Goal: Task Accomplishment & Management: Use online tool/utility

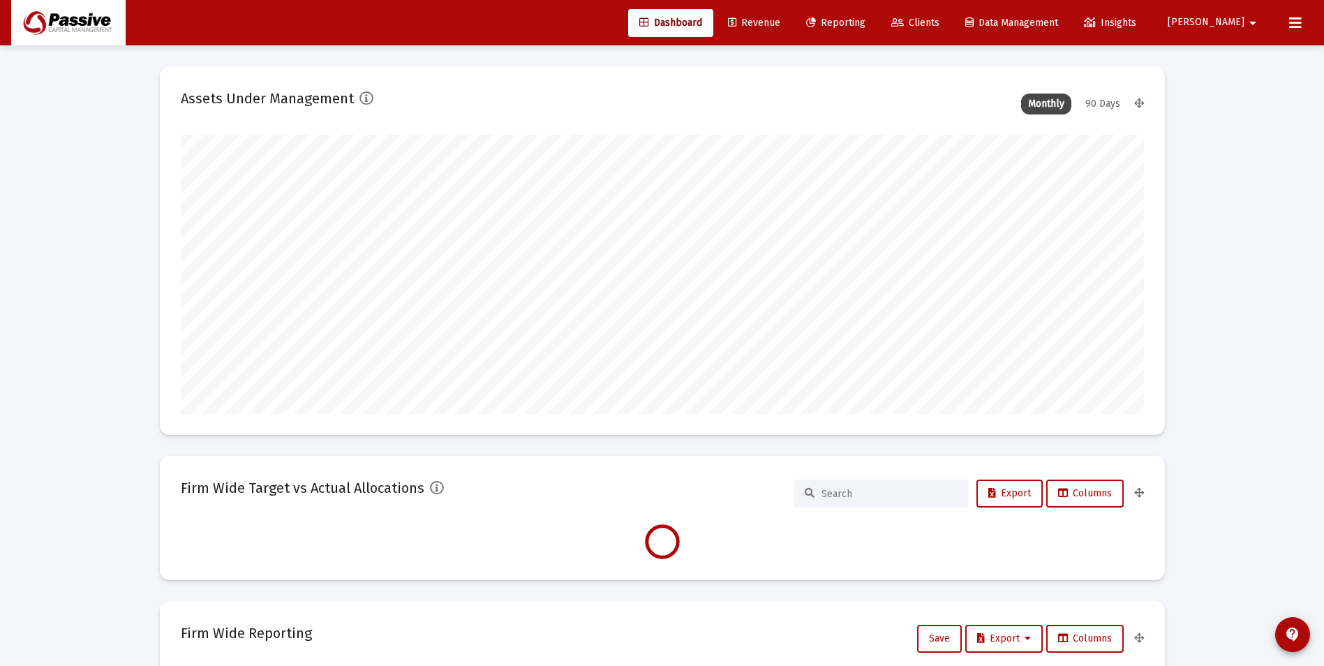
scroll to position [279, 963]
type input "[DATE]"
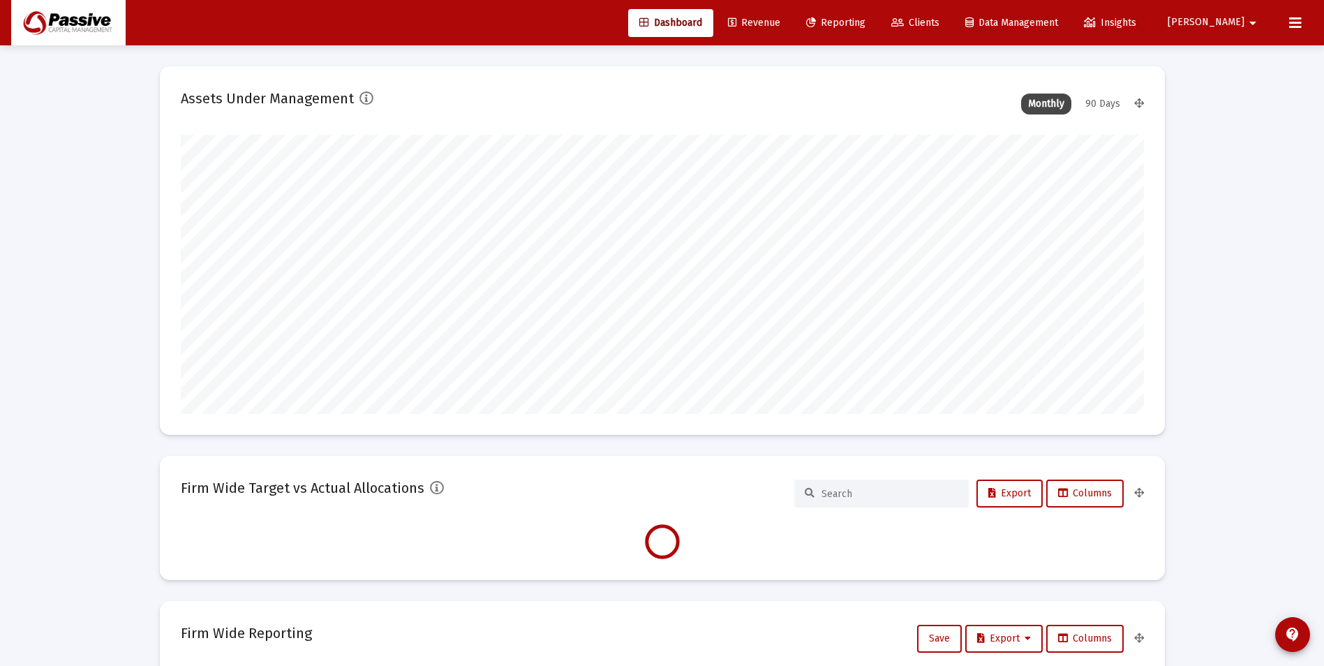
click at [904, 20] on icon at bounding box center [897, 23] width 13 height 10
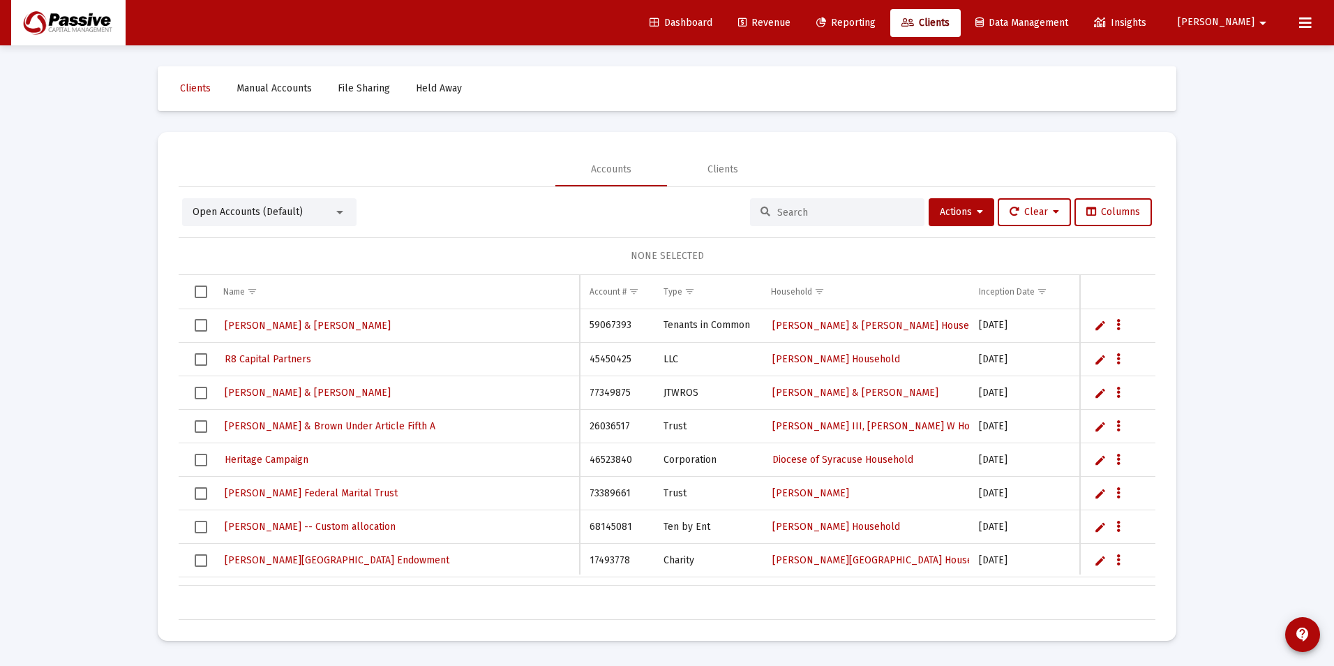
click at [876, 24] on span "Reporting" at bounding box center [845, 23] width 59 height 12
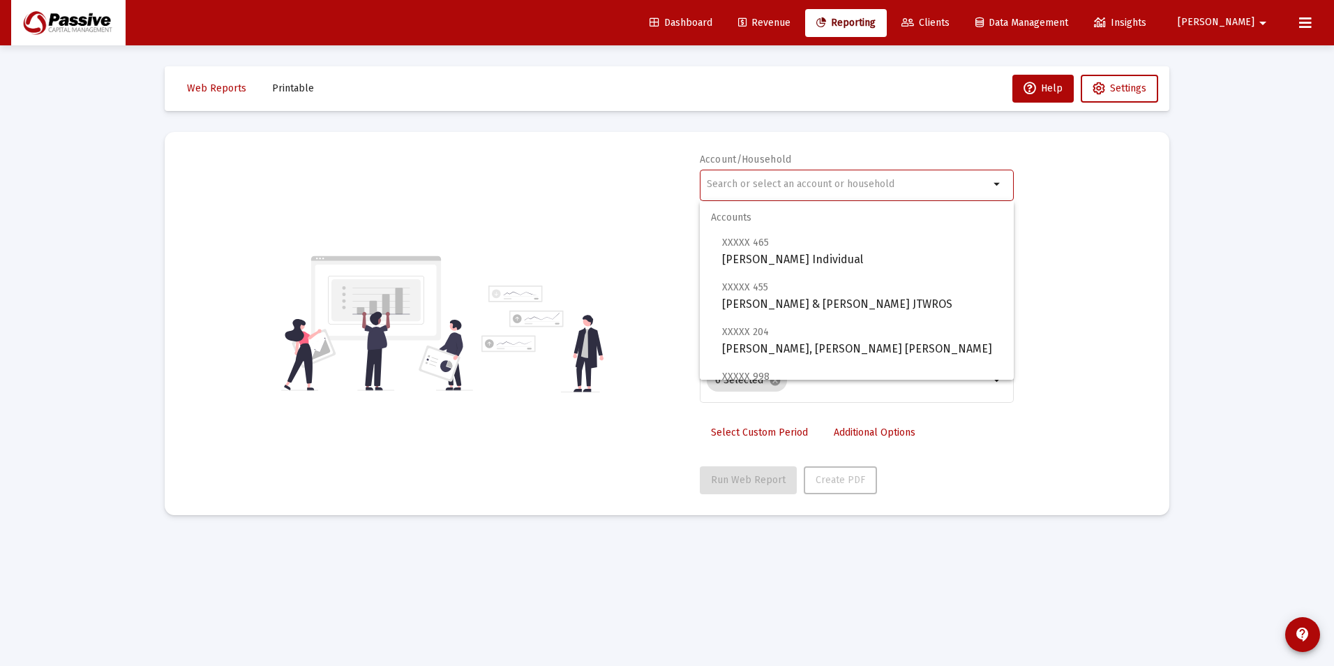
click at [793, 180] on input "text" at bounding box center [848, 184] width 283 height 11
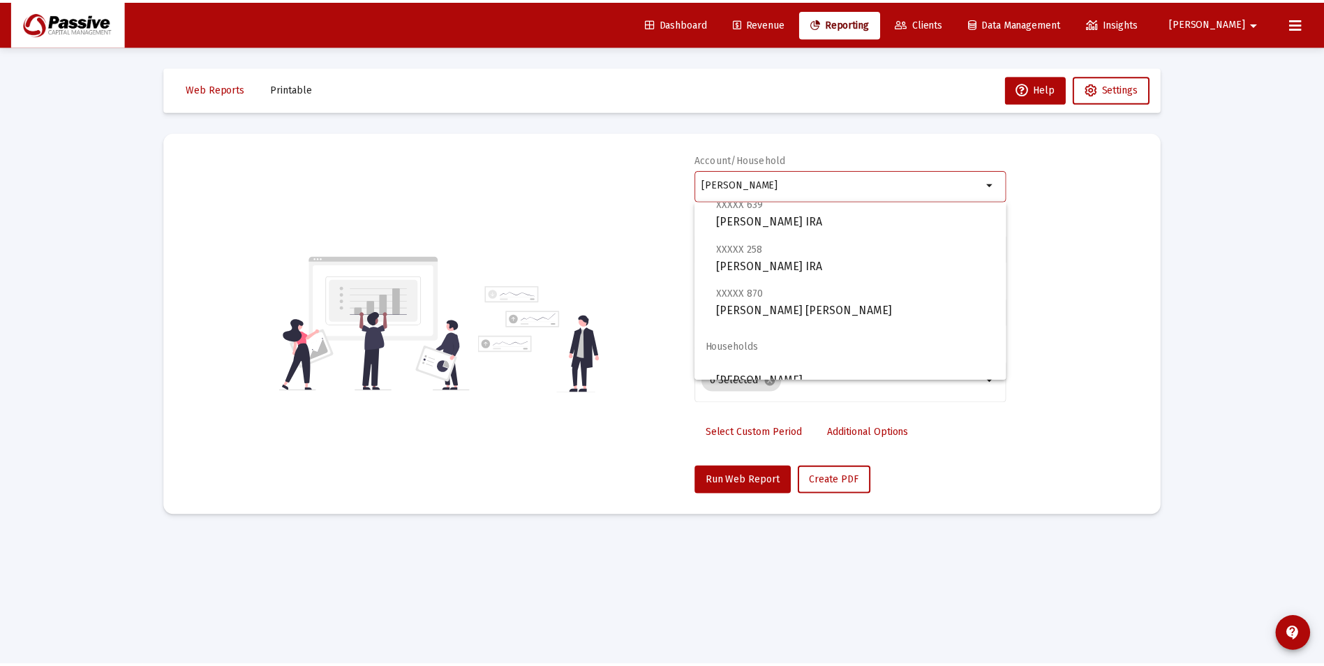
scroll to position [89, 0]
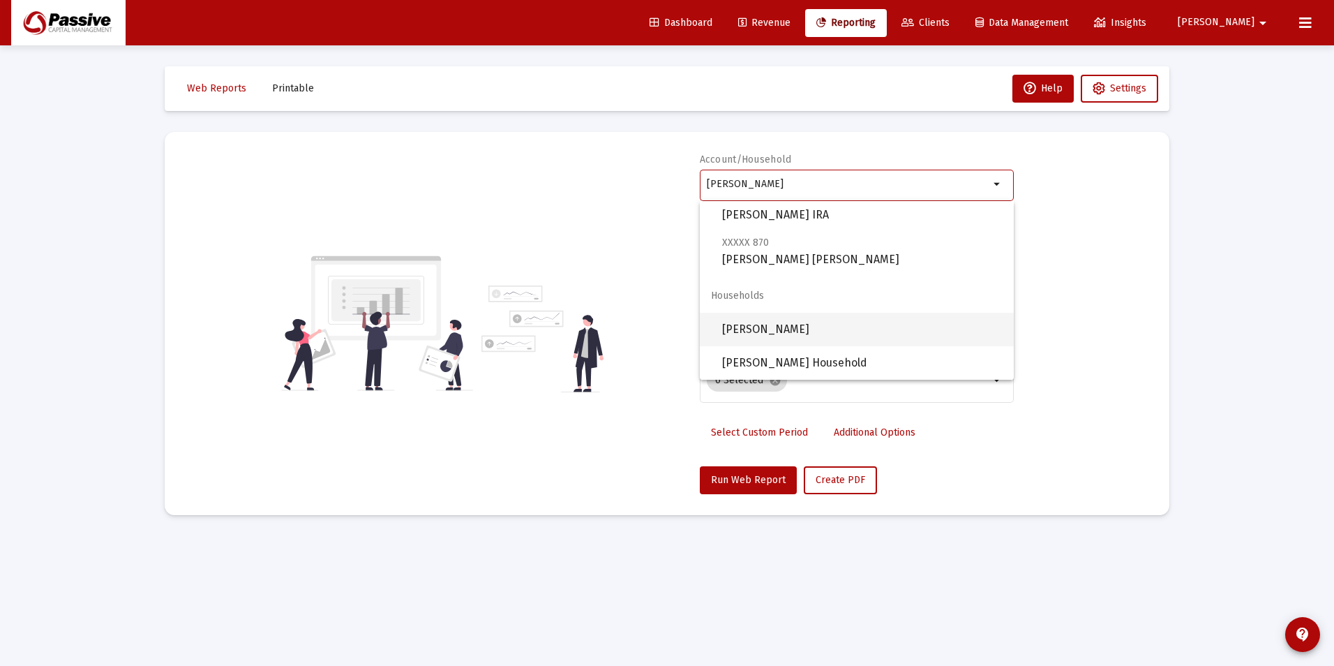
click at [831, 337] on span "[PERSON_NAME]" at bounding box center [862, 329] width 281 height 33
type input "[PERSON_NAME]"
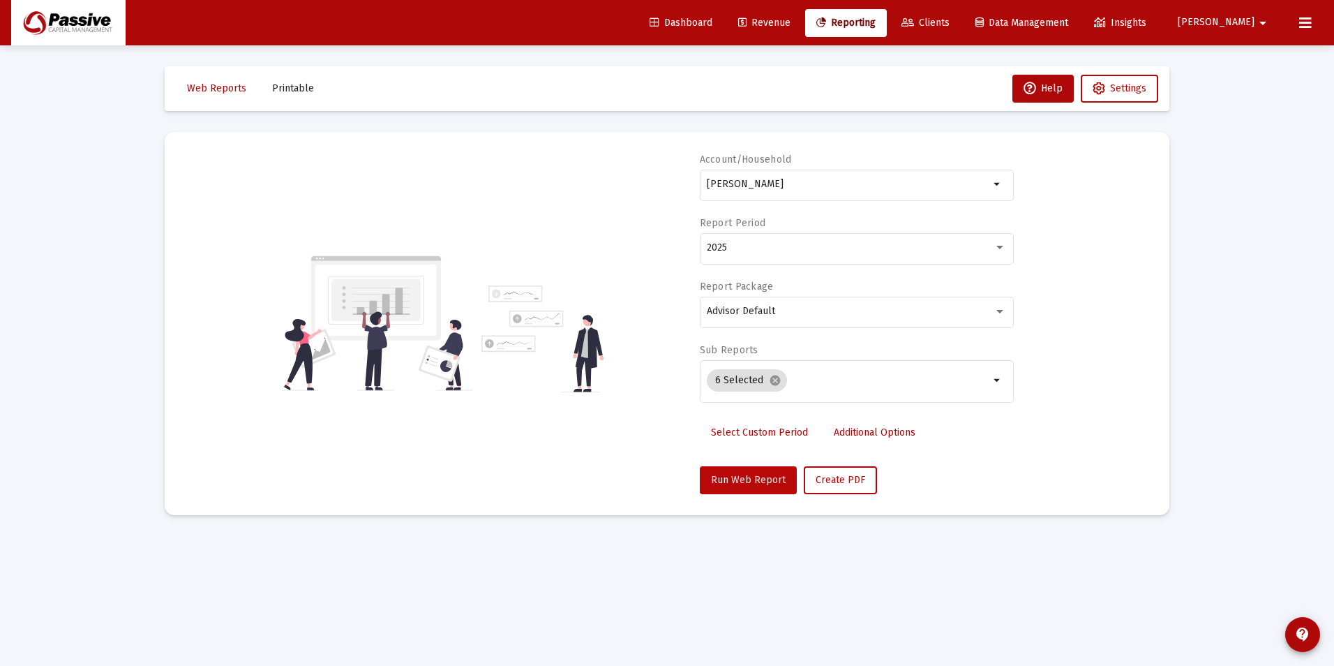
click at [731, 493] on button "Run Web Report" at bounding box center [748, 480] width 97 height 28
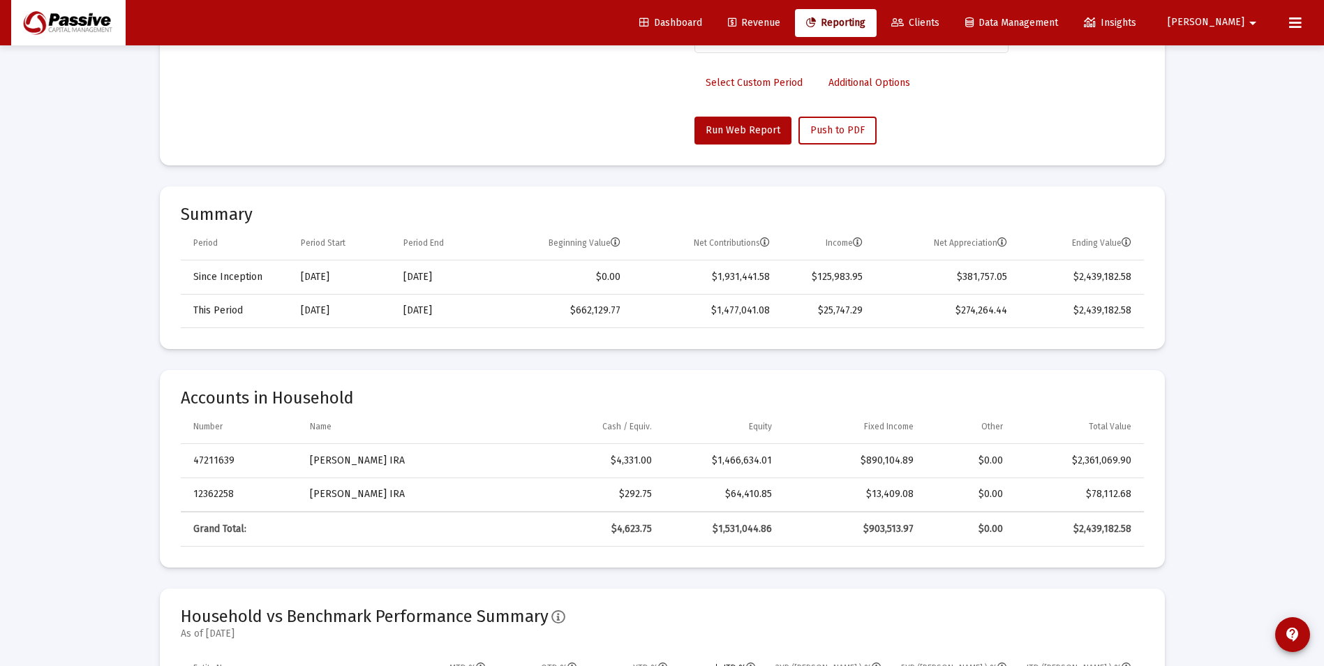
scroll to position [349, 0]
